Goal: Task Accomplishment & Management: Manage account settings

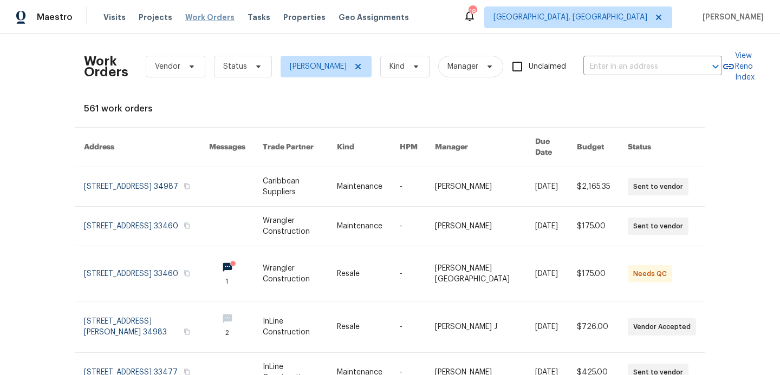
click at [209, 16] on span "Work Orders" at bounding box center [209, 17] width 49 height 11
click at [202, 18] on span "Work Orders" at bounding box center [209, 17] width 49 height 11
click at [155, 19] on span "Projects" at bounding box center [156, 17] width 34 height 11
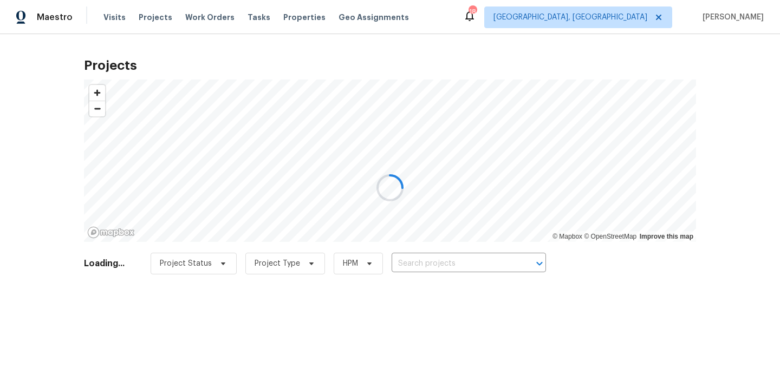
click at [421, 261] on div at bounding box center [390, 187] width 780 height 375
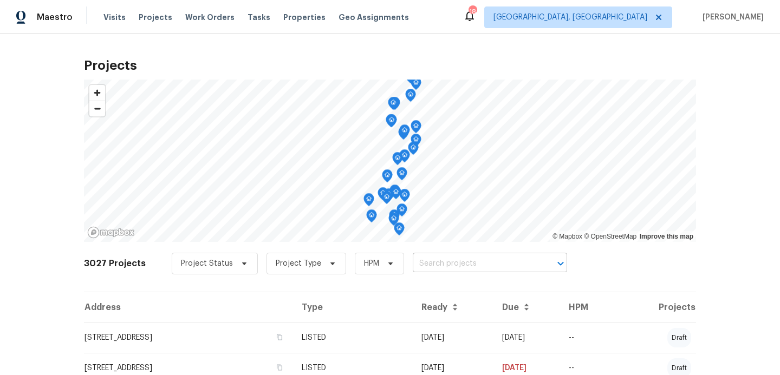
click at [413, 270] on input "text" at bounding box center [475, 264] width 124 height 17
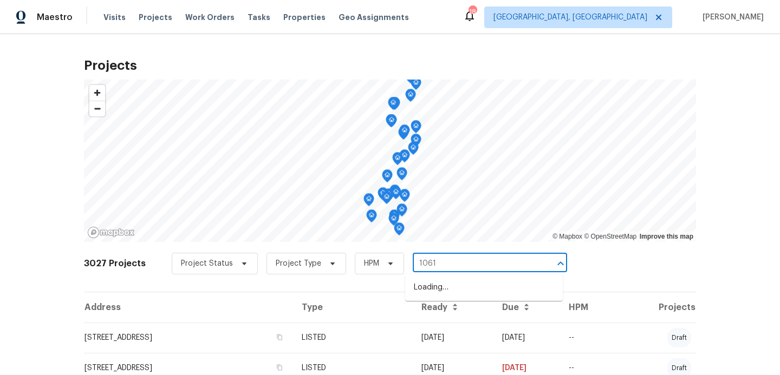
type input "10610"
click at [440, 332] on li "[STREET_ADDRESS]" at bounding box center [484, 324] width 158 height 18
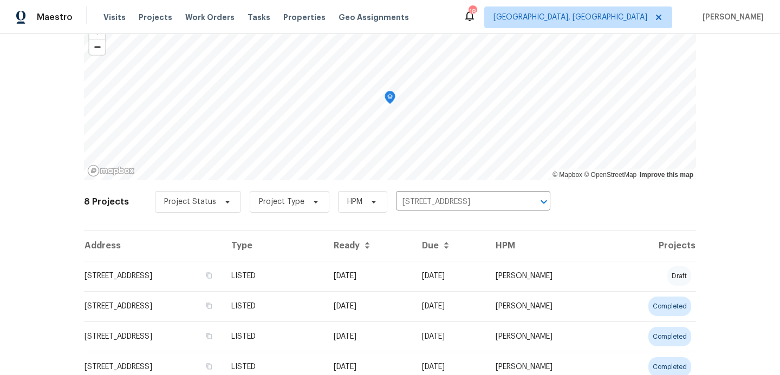
scroll to position [62, 0]
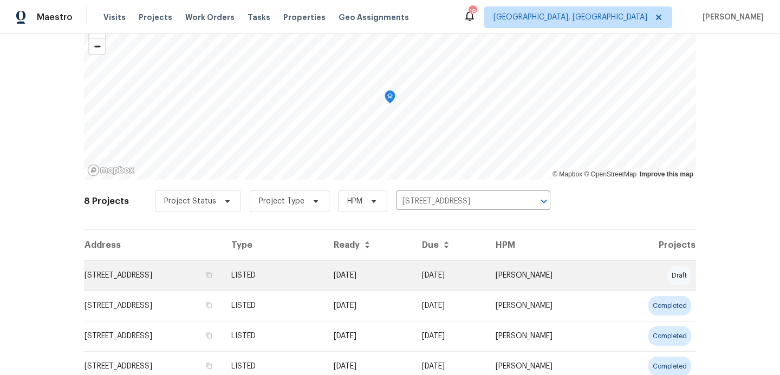
click at [220, 281] on td "[STREET_ADDRESS]" at bounding box center [153, 275] width 139 height 30
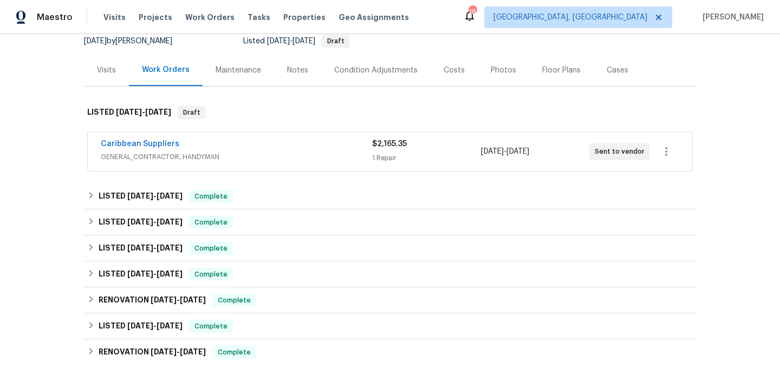
scroll to position [109, 0]
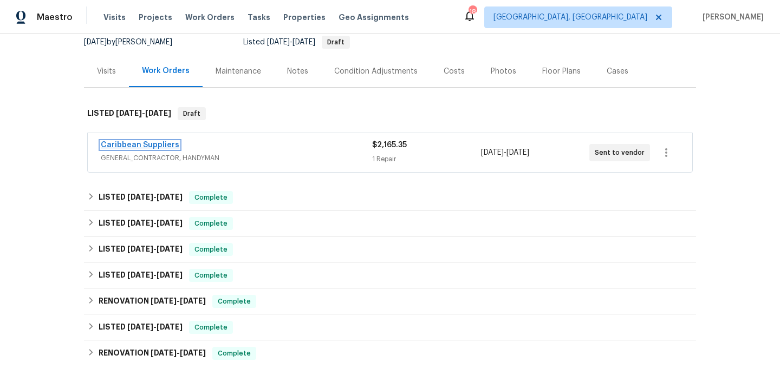
click at [149, 148] on link "Caribbean Suppliers" at bounding box center [140, 145] width 79 height 8
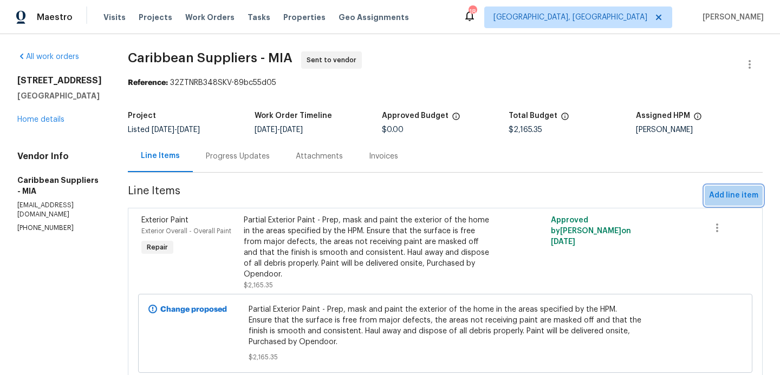
click at [736, 193] on span "Add line item" at bounding box center [733, 196] width 49 height 14
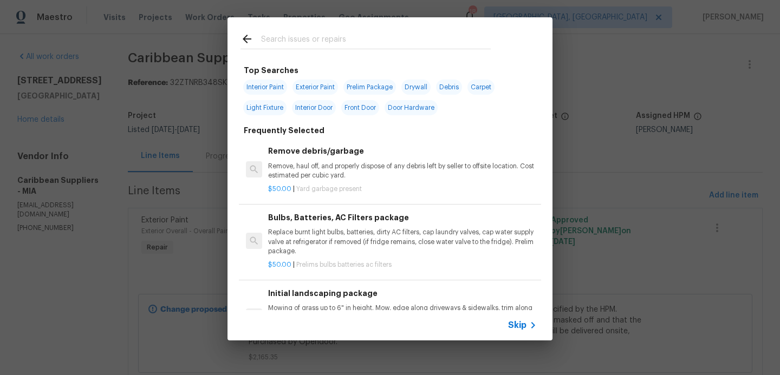
click at [294, 45] on input "text" at bounding box center [376, 40] width 230 height 16
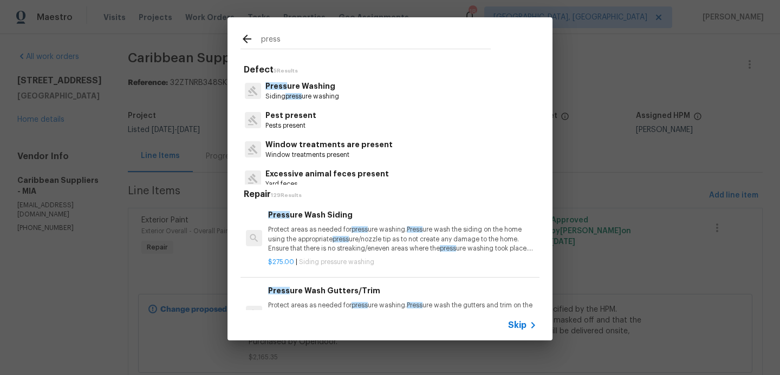
type input "press"
click at [288, 97] on span "press" at bounding box center [293, 96] width 16 height 6
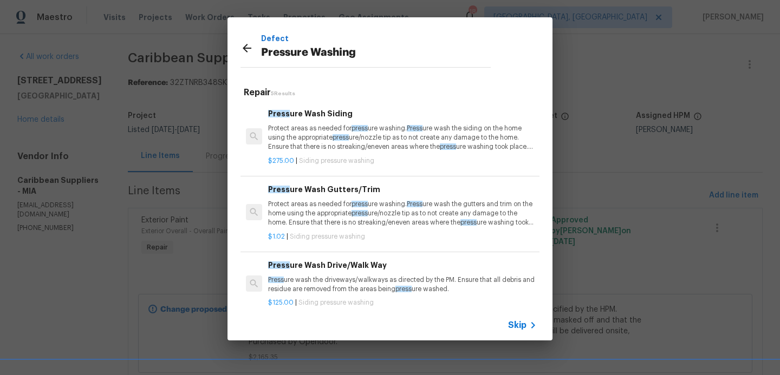
click at [318, 278] on p "Press ure wash the driveways/walkways as directed by the PM. Ensure that all de…" at bounding box center [402, 285] width 269 height 18
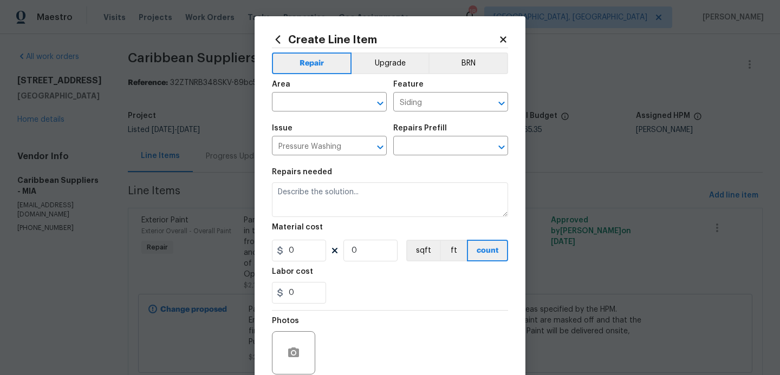
type input "Pressure Wash Drive/Walk Way $125.00"
type textarea "Pressure wash the driveways/walkways as directed by the PM. Ensure that all deb…"
type input "125"
type input "1"
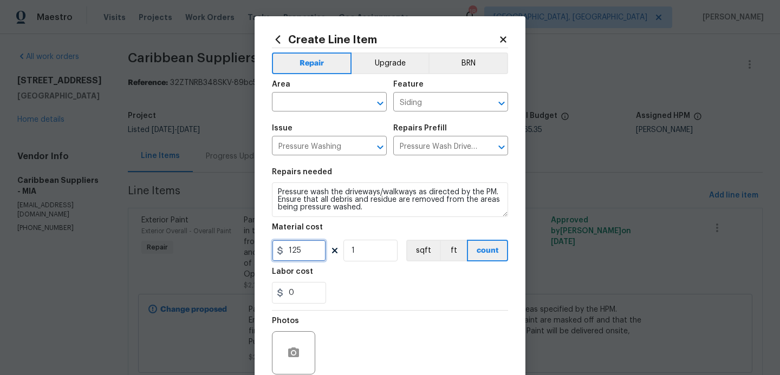
click at [307, 250] on input "125" at bounding box center [299, 251] width 54 height 22
type input "275"
click at [365, 263] on section "Repairs needed Pressure wash the driveways/walkways as directed by the PM. Ensu…" at bounding box center [390, 236] width 236 height 148
click at [379, 249] on input "1" at bounding box center [370, 251] width 54 height 22
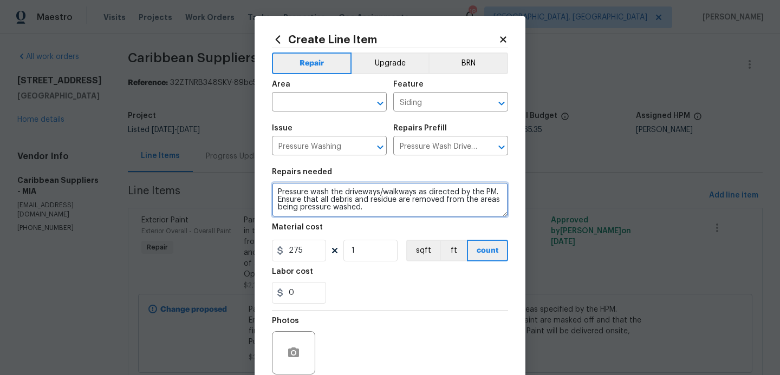
click at [378, 212] on textarea "Pressure wash the driveways/walkways as directed by the PM. Ensure that all deb…" at bounding box center [390, 199] width 236 height 35
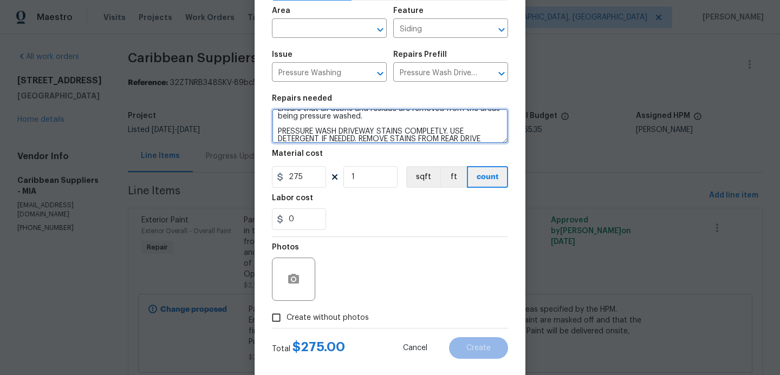
scroll to position [91, 0]
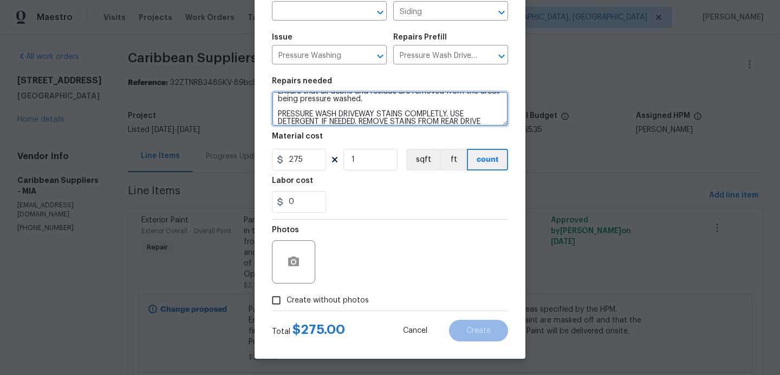
type textarea "Pressure wash the driveways/walkways as directed by the PM. Ensure that all deb…"
click at [276, 299] on input "Create without photos" at bounding box center [276, 300] width 21 height 21
checkbox input "true"
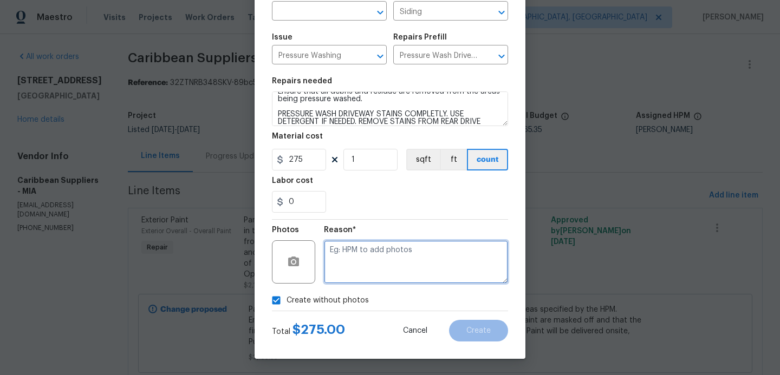
click at [347, 254] on textarea at bounding box center [416, 261] width 184 height 43
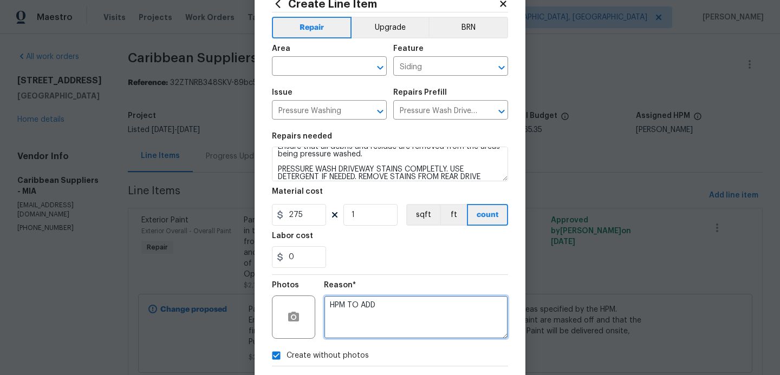
scroll to position [16, 0]
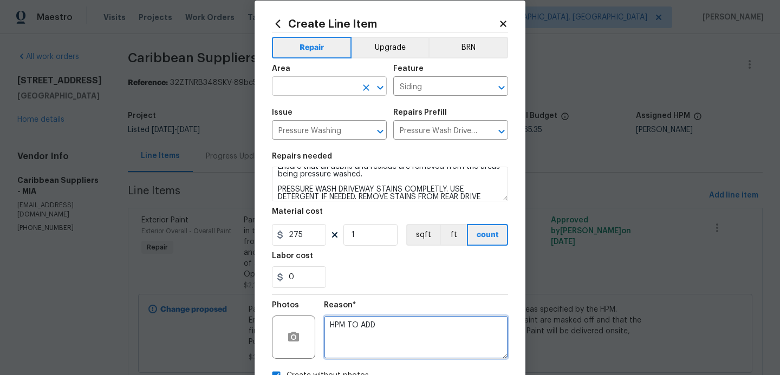
type textarea "HPM TO ADD"
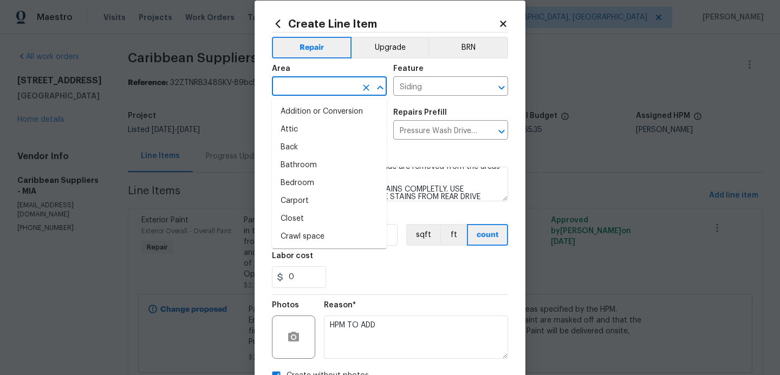
click at [354, 89] on input "text" at bounding box center [314, 87] width 84 height 17
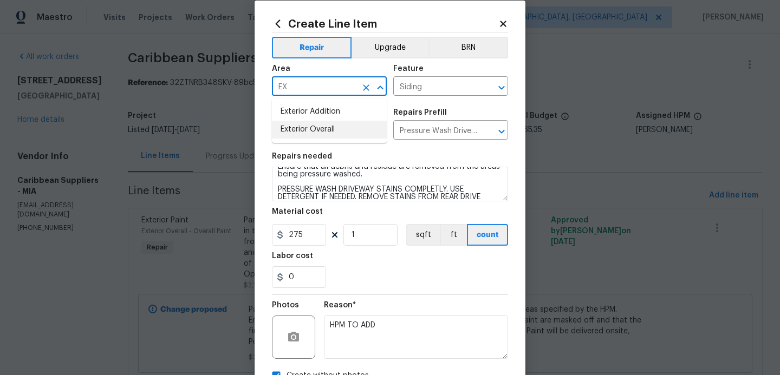
click at [328, 127] on li "Exterior Overall" at bounding box center [329, 130] width 115 height 18
type input "Exterior Overall"
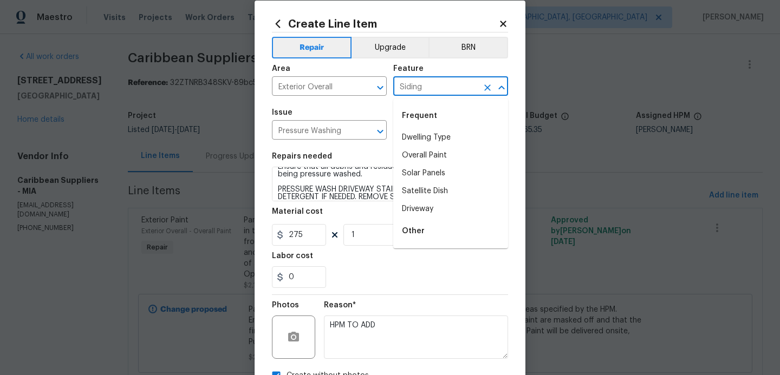
click at [428, 86] on input "Siding" at bounding box center [435, 87] width 84 height 17
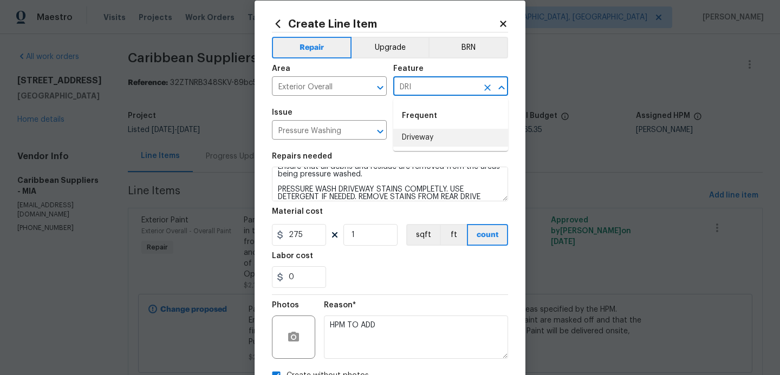
click at [411, 138] on li "Driveway" at bounding box center [450, 138] width 115 height 18
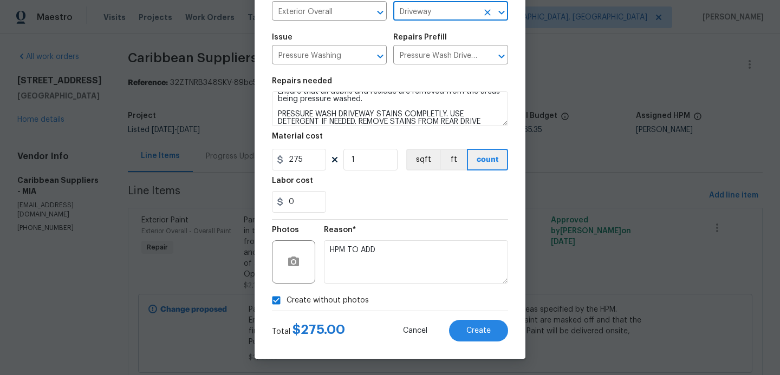
scroll to position [0, 0]
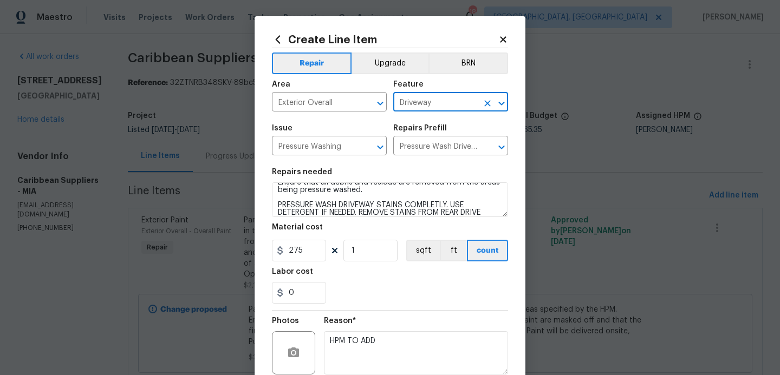
type input "Driveway"
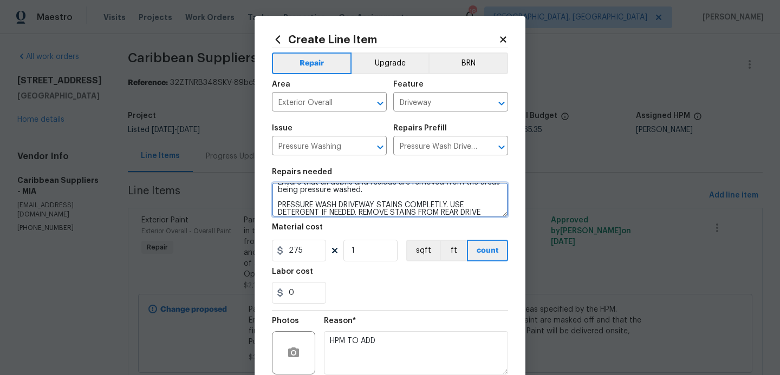
click at [381, 195] on textarea "Pressure wash the driveways/walkways as directed by the PM. Ensure that all deb…" at bounding box center [390, 199] width 236 height 35
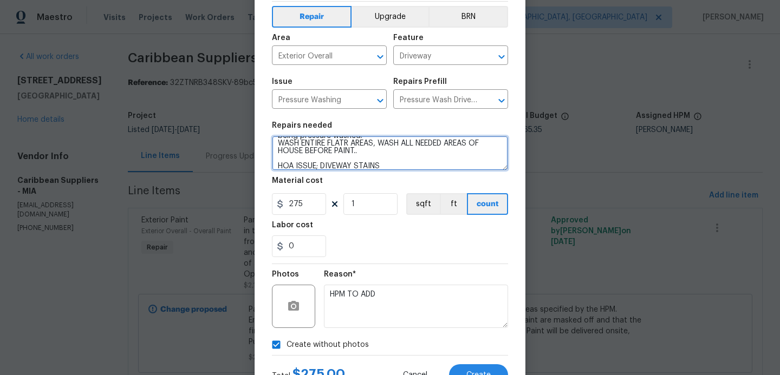
scroll to position [91, 0]
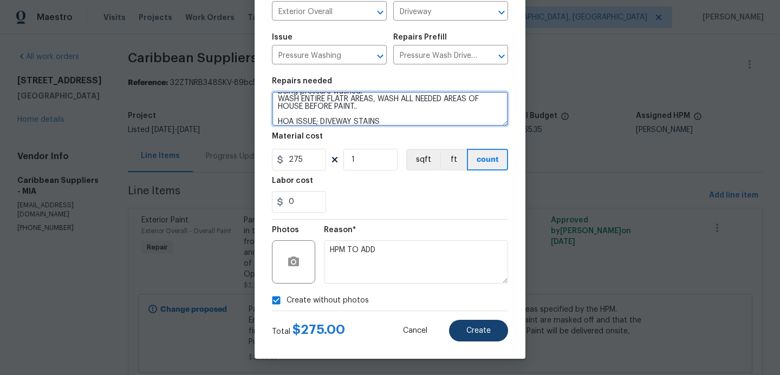
type textarea "Pressure wash the driveways/walkways as directed by the PM. Ensure that all deb…"
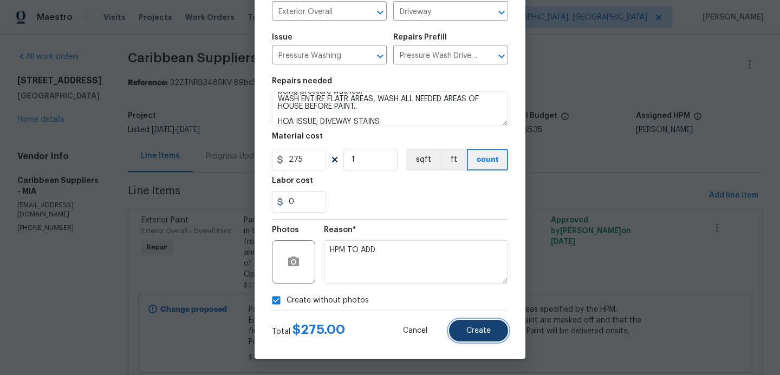
click at [484, 327] on span "Create" at bounding box center [478, 331] width 24 height 8
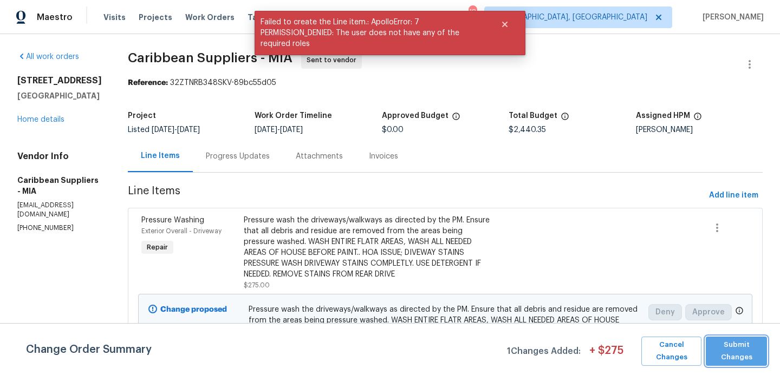
click at [739, 348] on span "Submit Changes" at bounding box center [736, 351] width 50 height 25
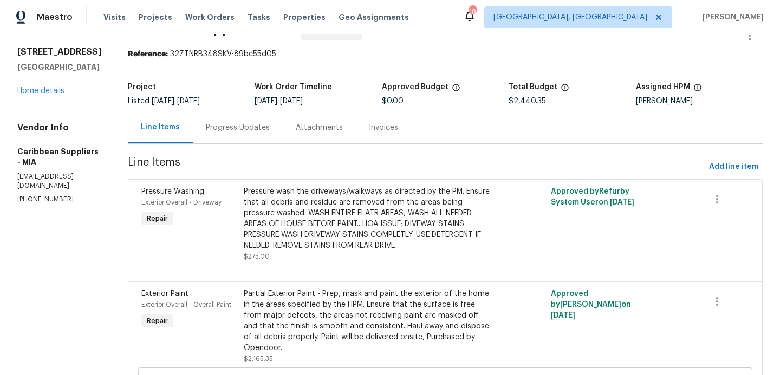
scroll to position [0, 0]
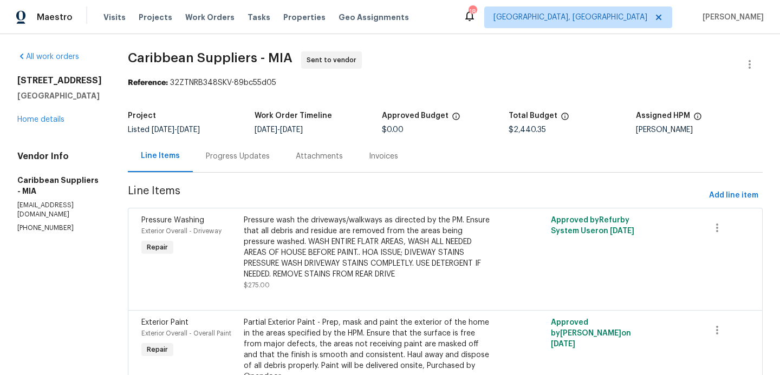
click at [266, 156] on div "Progress Updates" at bounding box center [238, 156] width 64 height 11
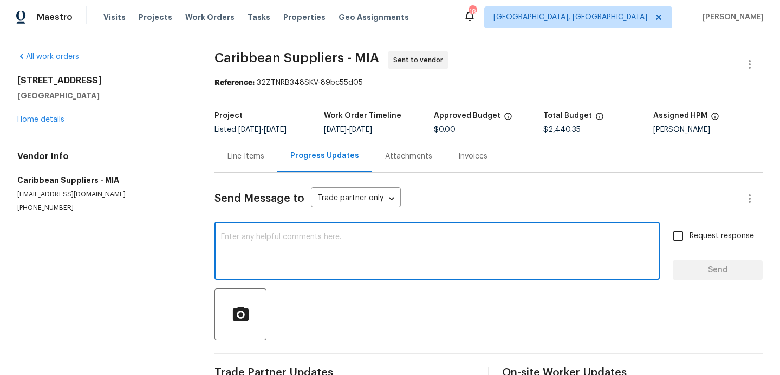
click at [285, 238] on textarea at bounding box center [437, 252] width 432 height 38
type textarea "P"
type textarea "g"
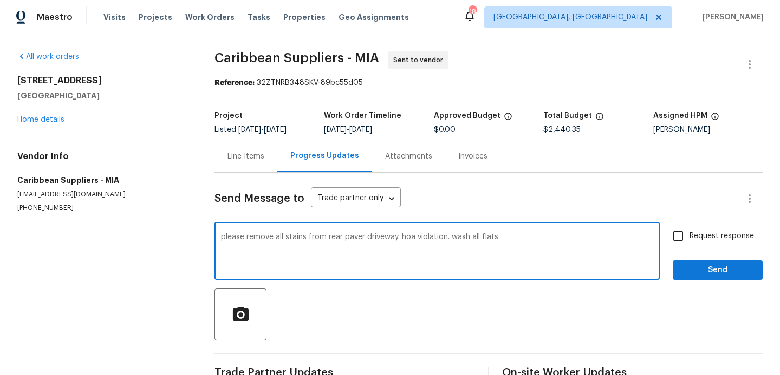
type textarea "please remove all stains from rear paver driveway. hoa violation. wash all flats"
click at [683, 239] on input "Request response" at bounding box center [677, 236] width 23 height 23
checkbox input "true"
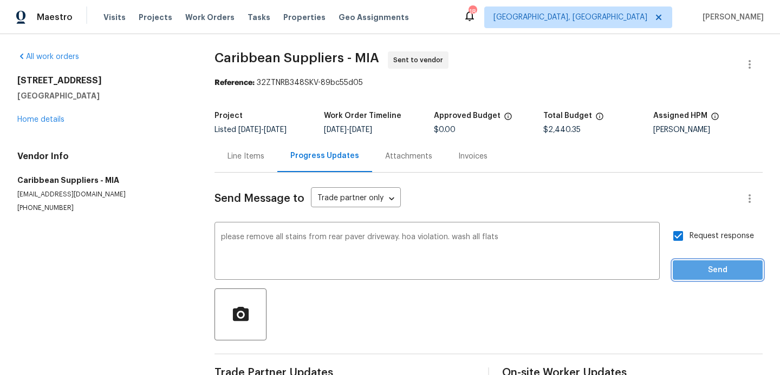
click at [704, 270] on span "Send" at bounding box center [717, 271] width 73 height 14
